Goal: Information Seeking & Learning: Understand process/instructions

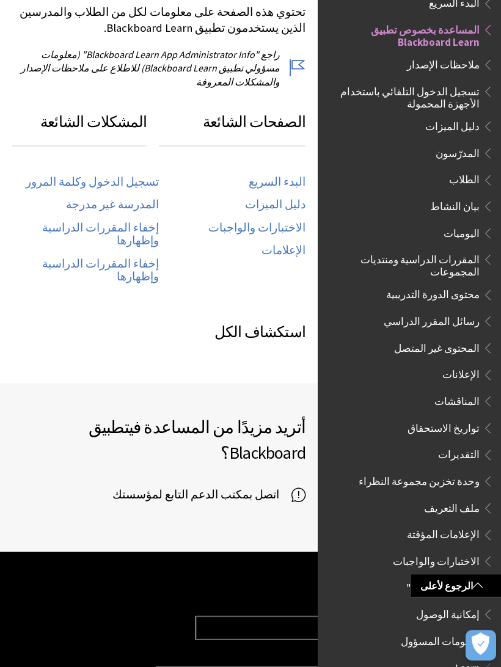
scroll to position [598, 0]
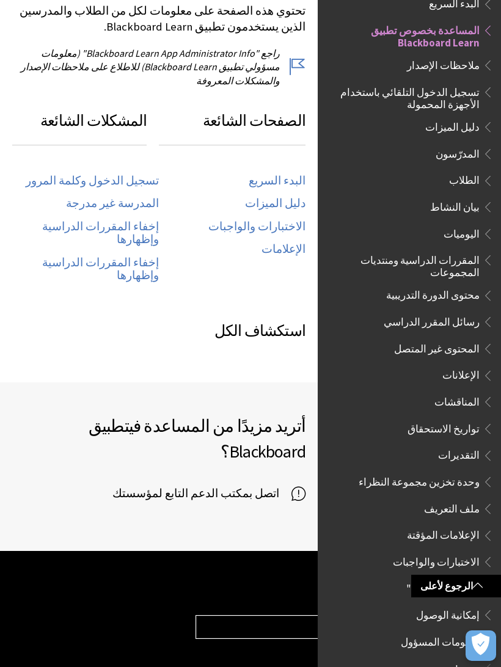
click at [421, 90] on span "تسجيل الدخول التلقائي باستخدام الأجهزة المحمولة" at bounding box center [405, 96] width 147 height 29
